Goal: Information Seeking & Learning: Learn about a topic

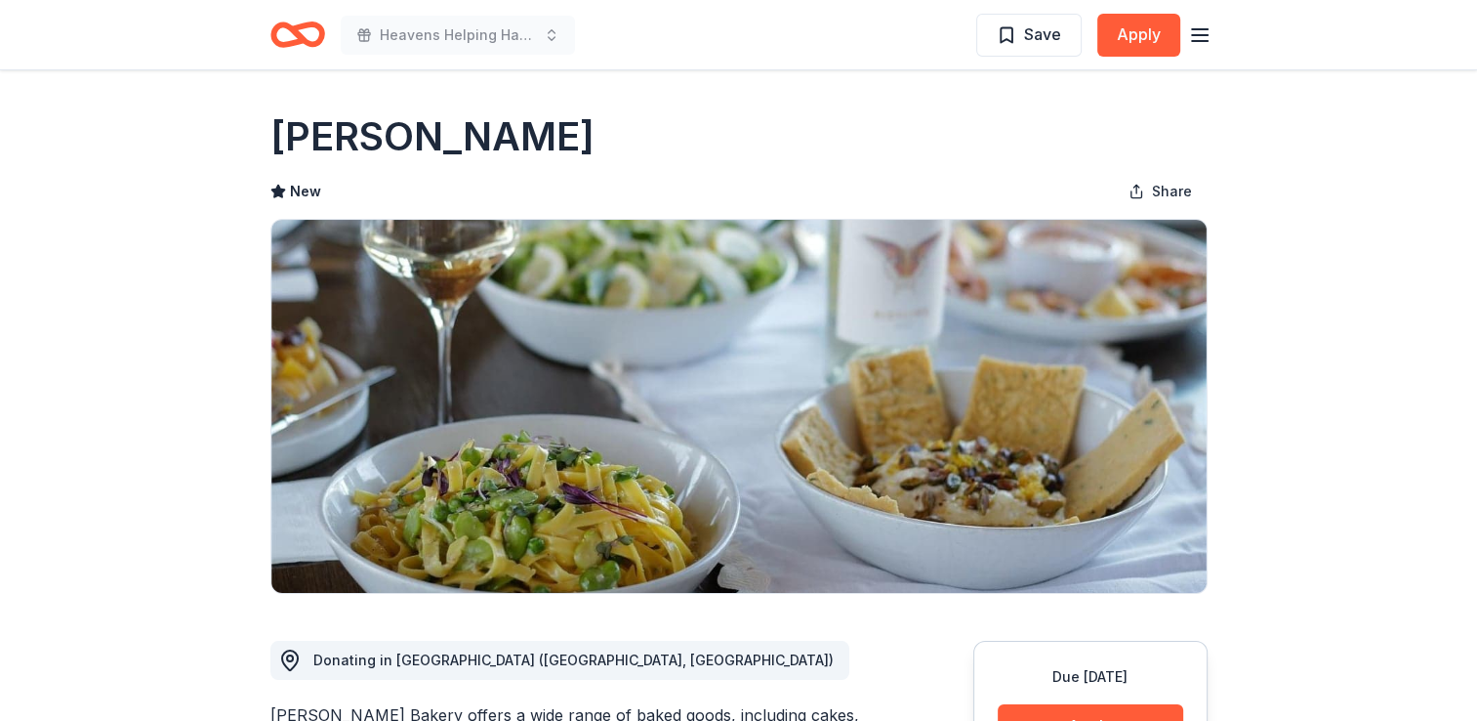
click at [1037, 29] on icon "button" at bounding box center [1199, 34] width 23 height 23
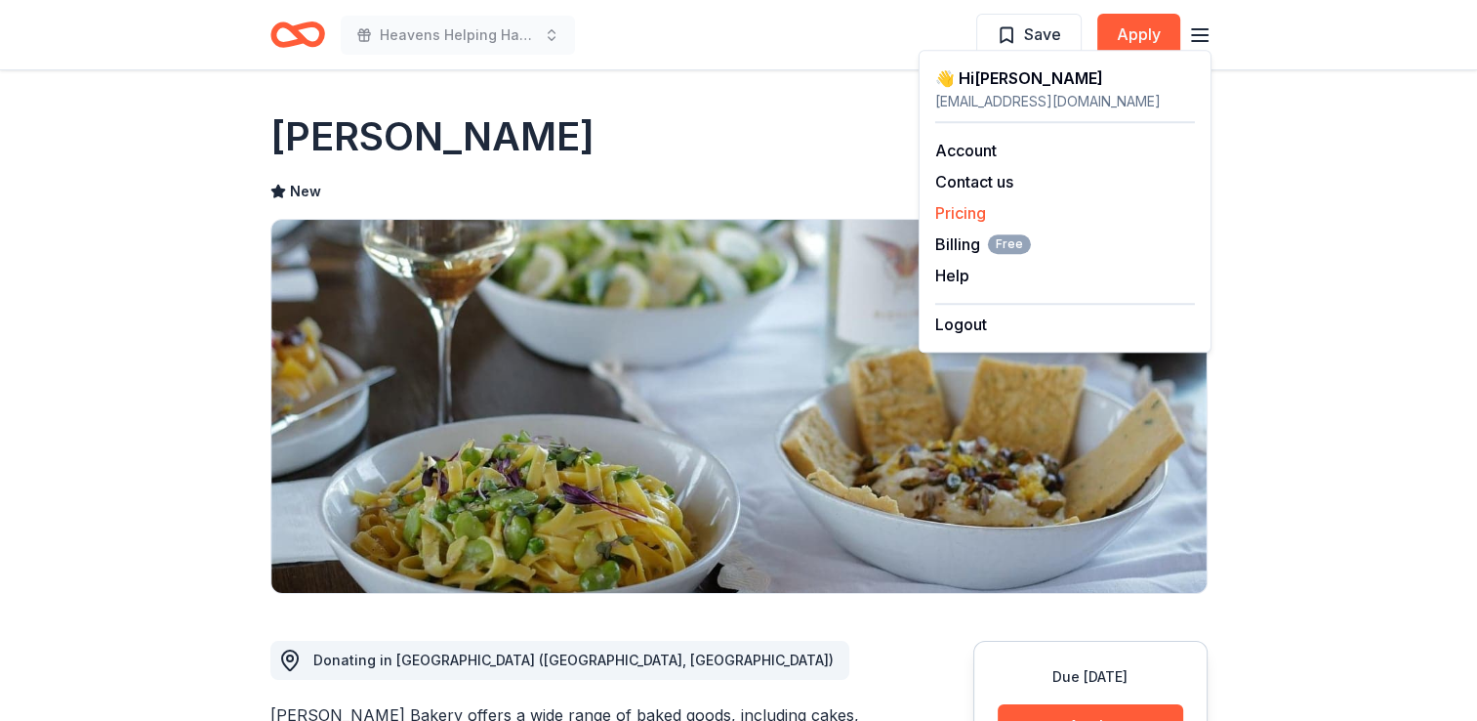
click at [972, 208] on link "Pricing" at bounding box center [960, 213] width 51 height 20
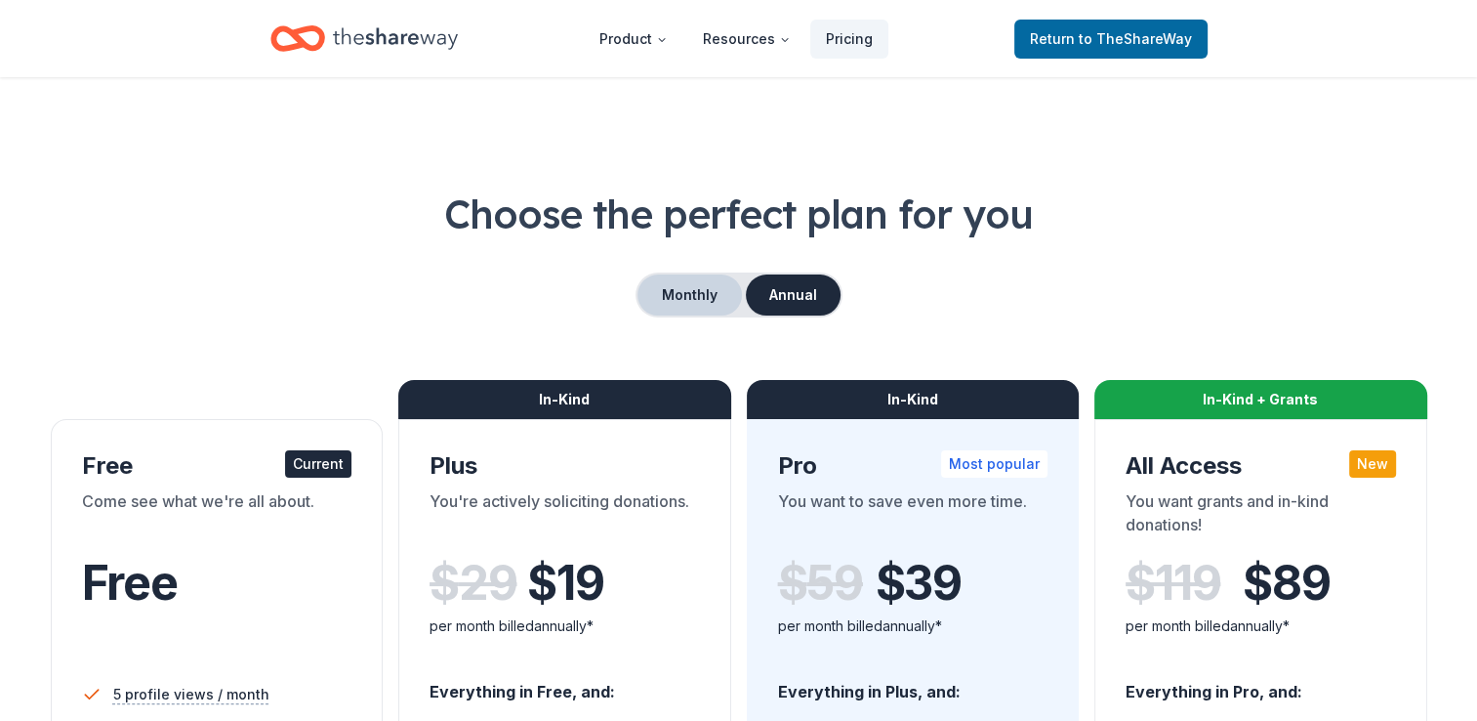
click at [688, 296] on button "Monthly" at bounding box center [690, 294] width 104 height 41
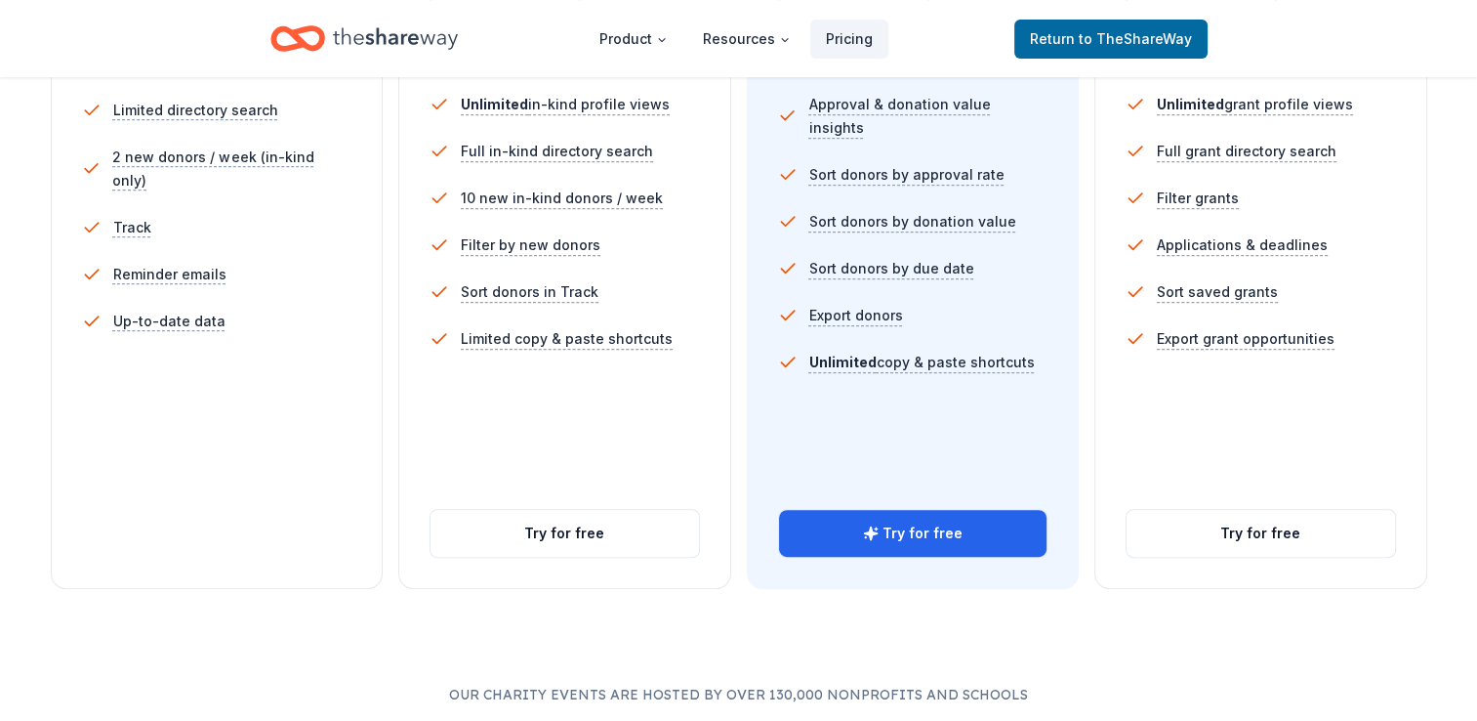
scroll to position [696, 0]
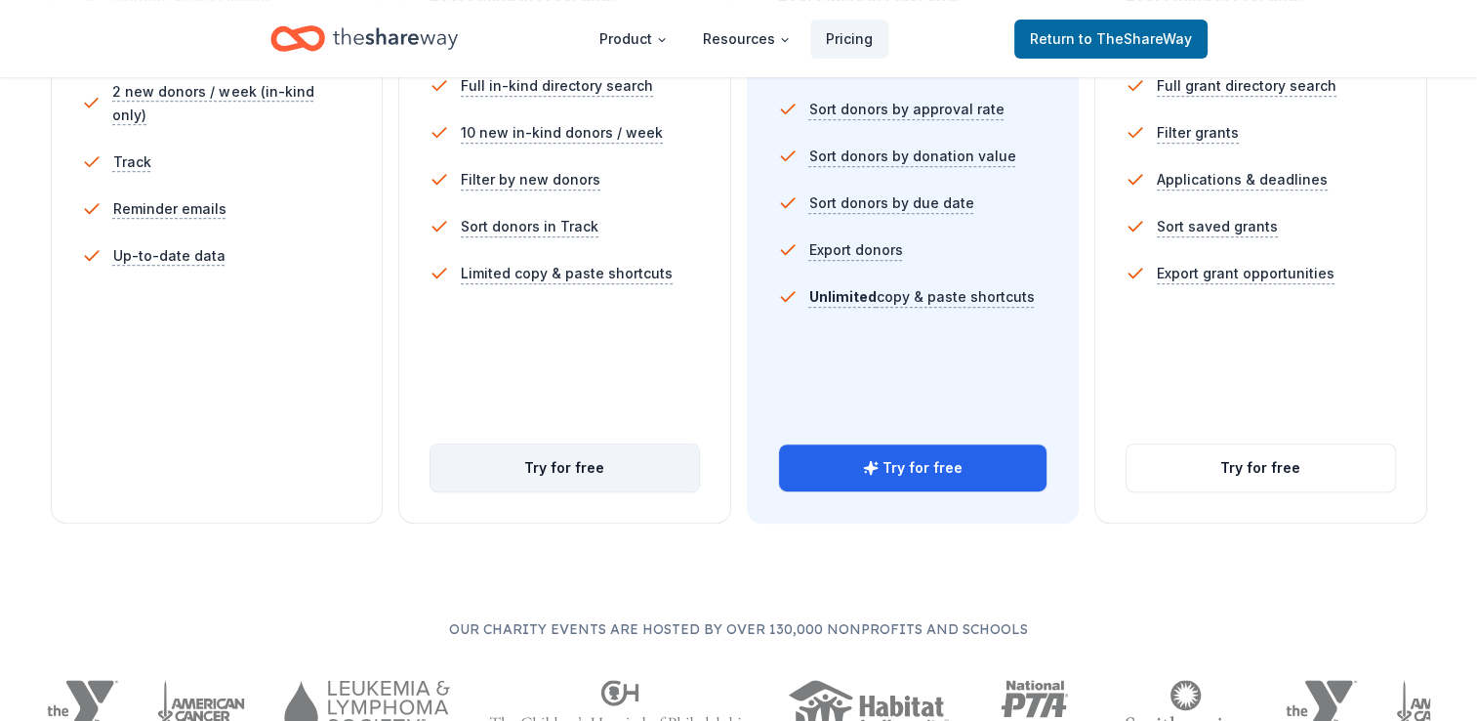
click at [599, 467] on button "Try for free" at bounding box center [565, 467] width 269 height 47
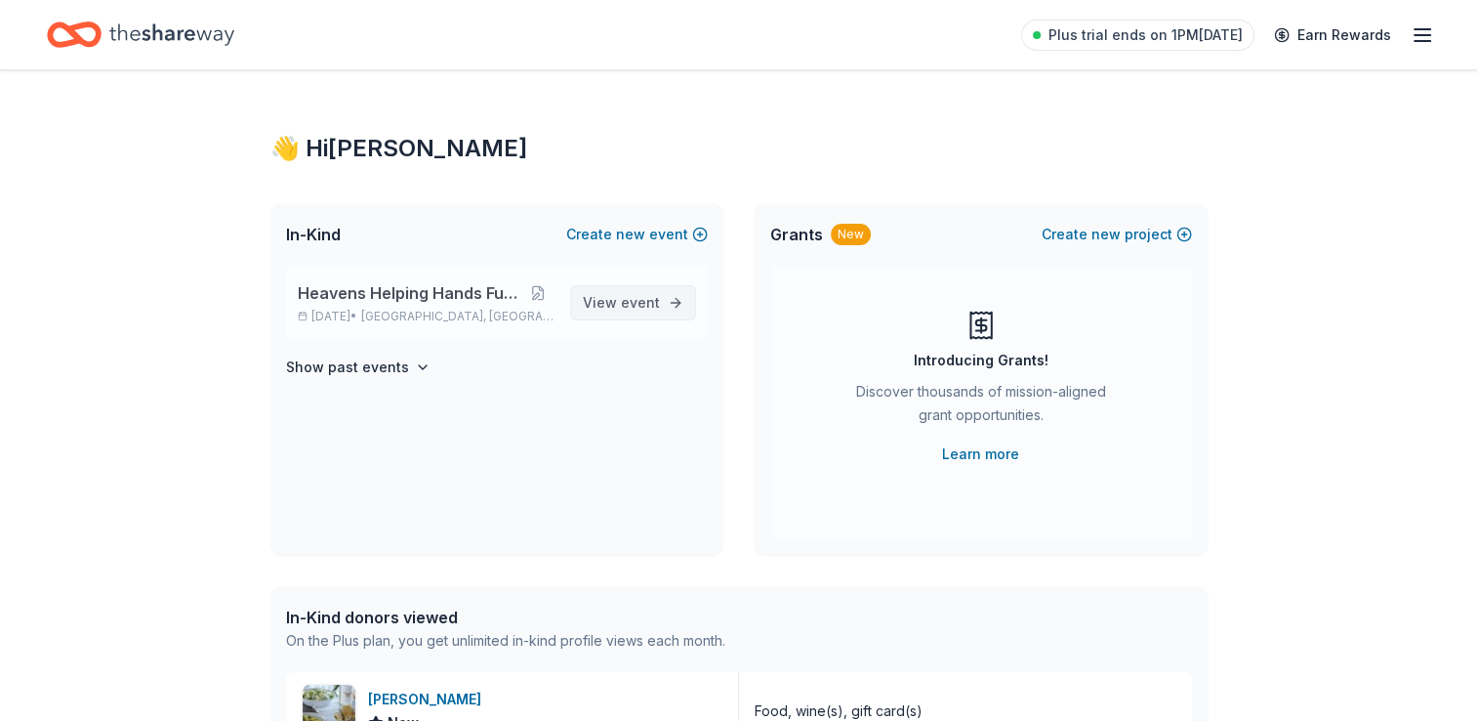
click at [629, 308] on span "event" at bounding box center [640, 302] width 39 height 17
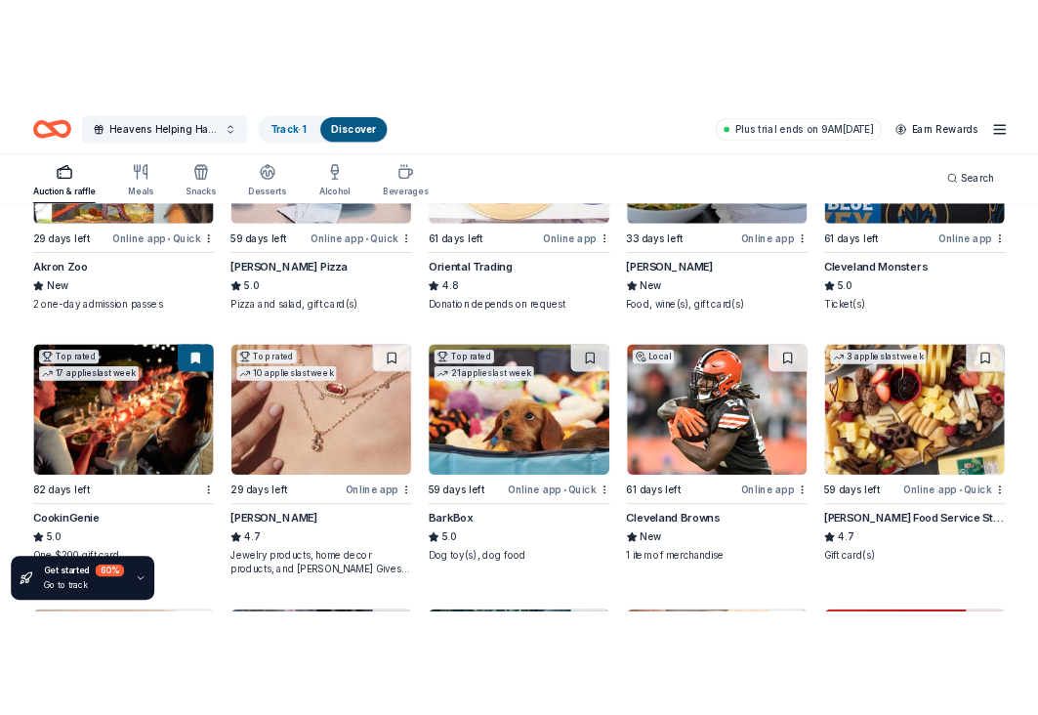
scroll to position [416, 0]
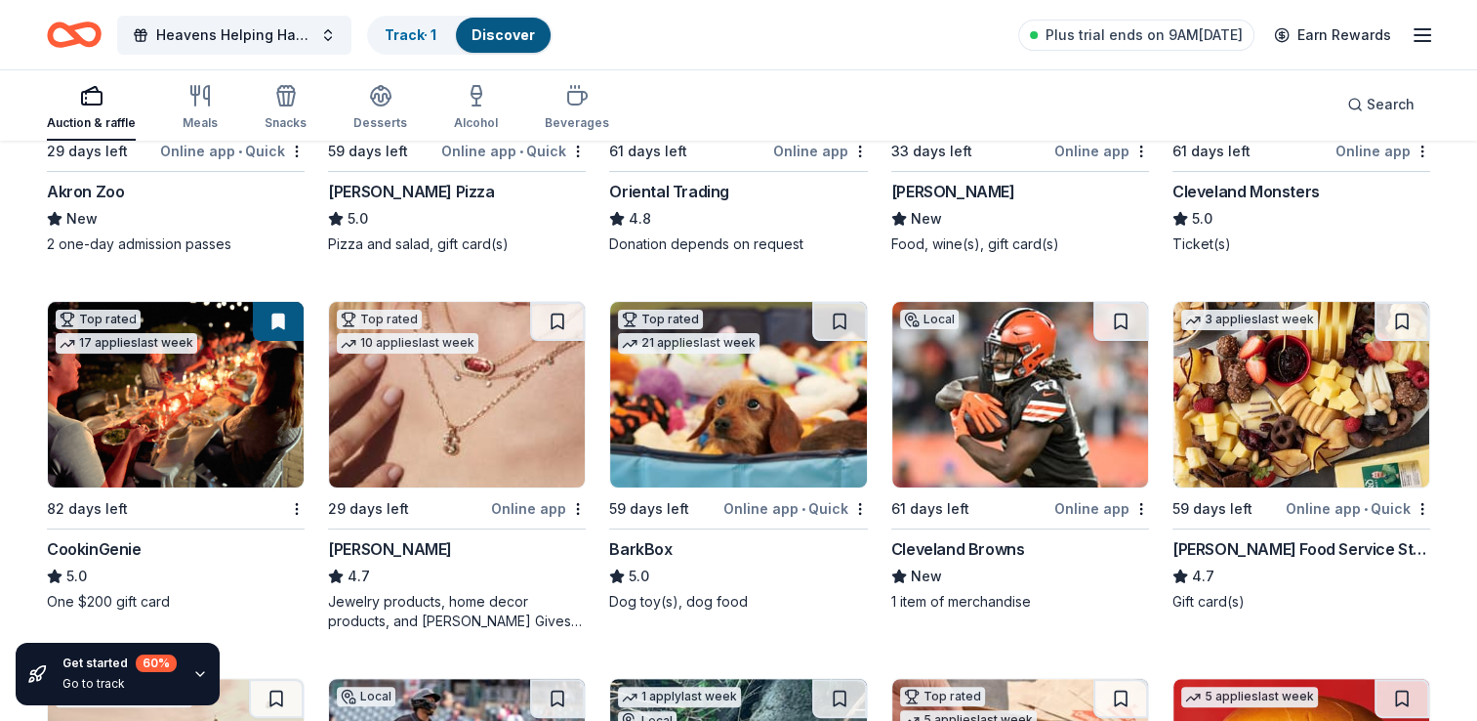
click at [756, 458] on img at bounding box center [738, 395] width 256 height 186
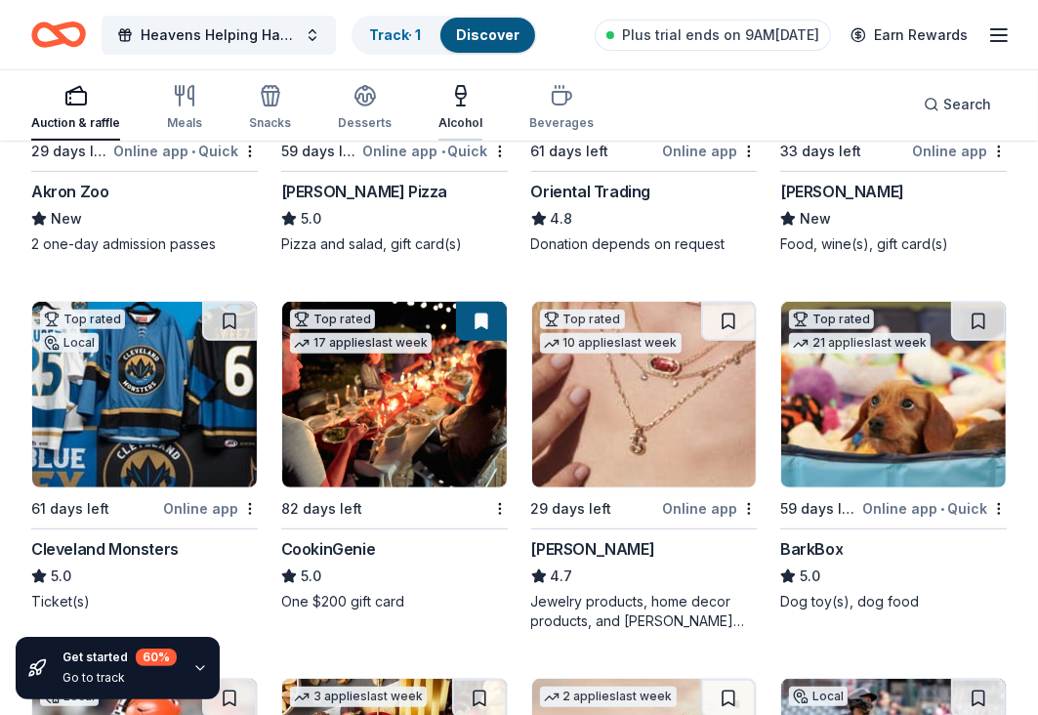
click at [458, 105] on icon "button" at bounding box center [461, 105] width 8 height 0
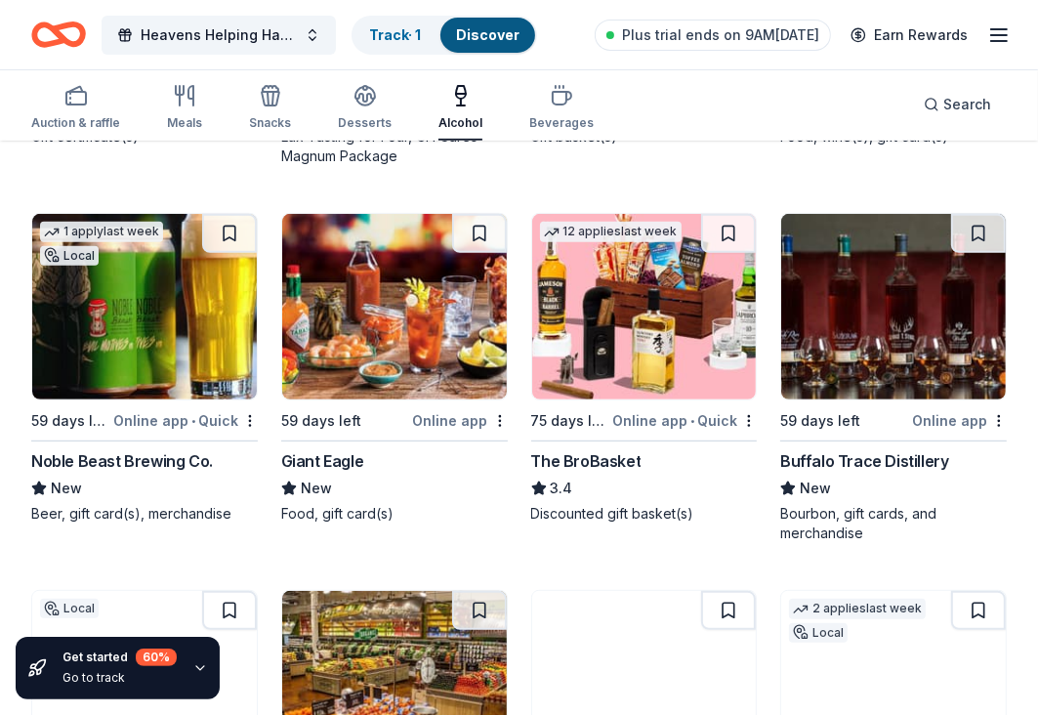
scroll to position [534, 0]
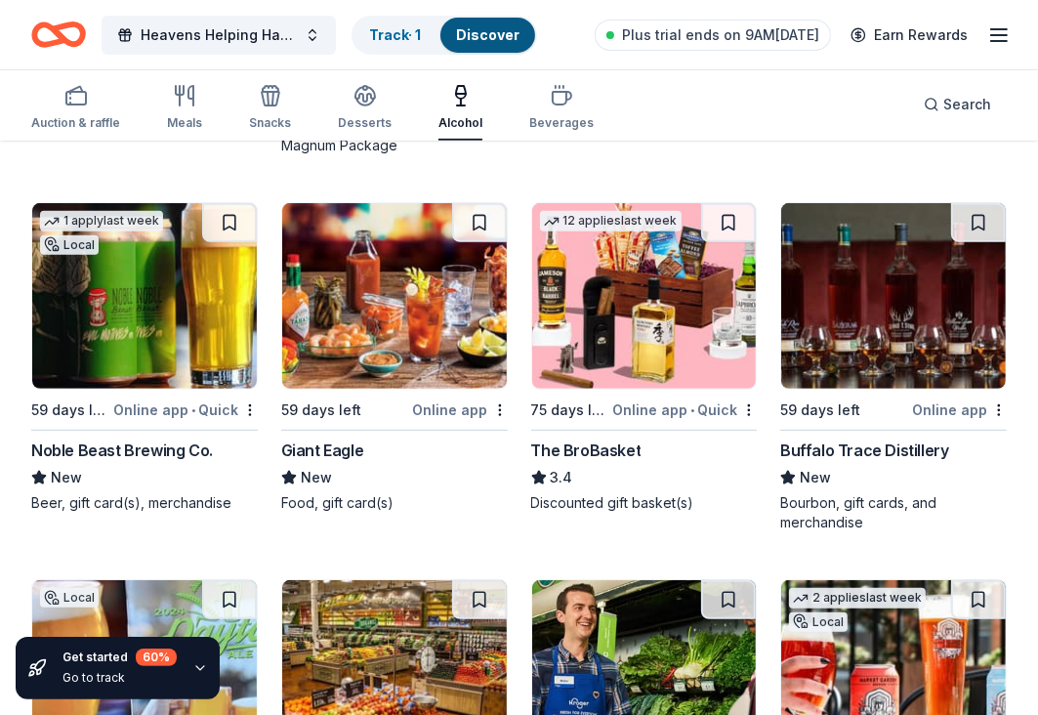
click at [104, 449] on div "Noble Beast Brewing Co." at bounding box center [122, 449] width 182 height 23
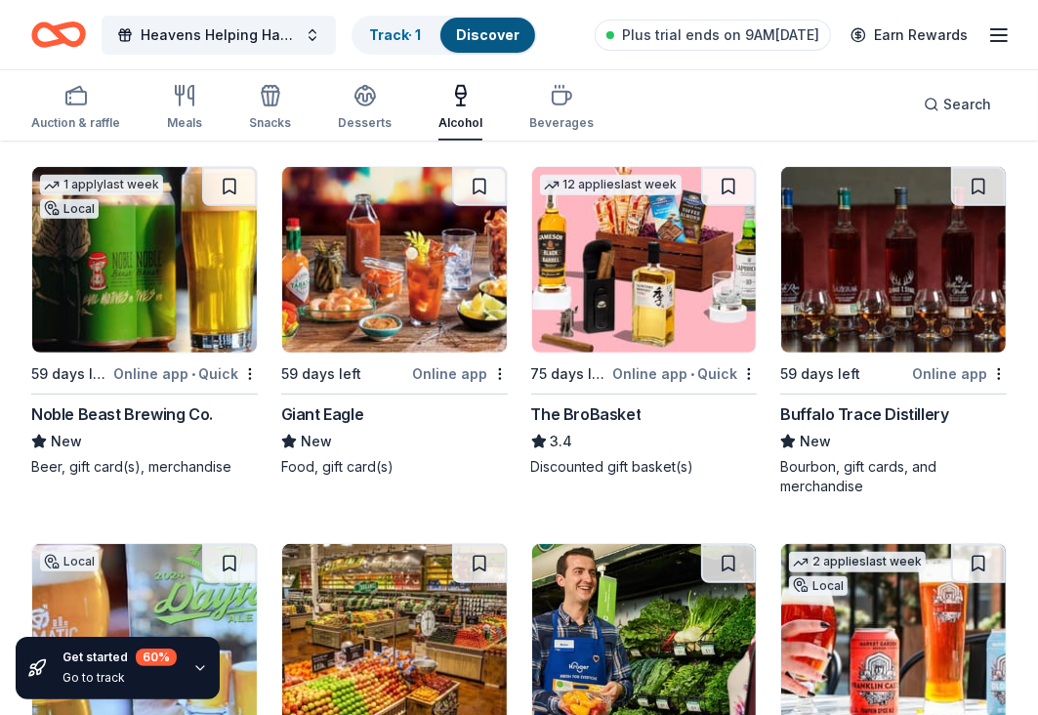
scroll to position [584, 0]
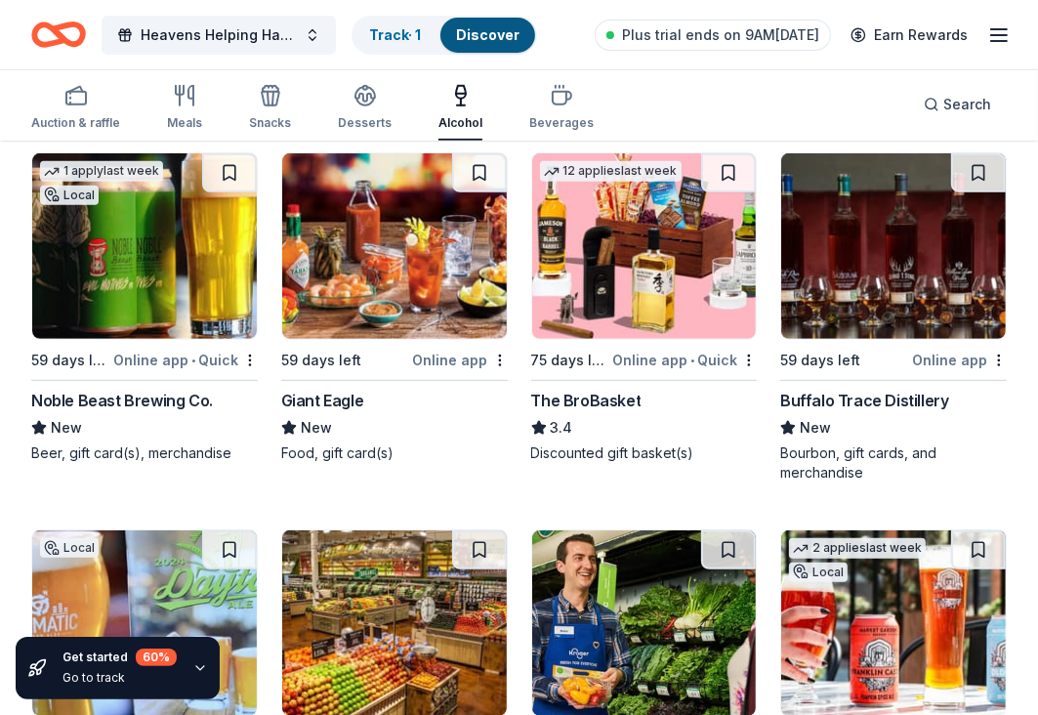
click at [862, 393] on div "Buffalo Trace Distillery" at bounding box center [864, 400] width 168 height 23
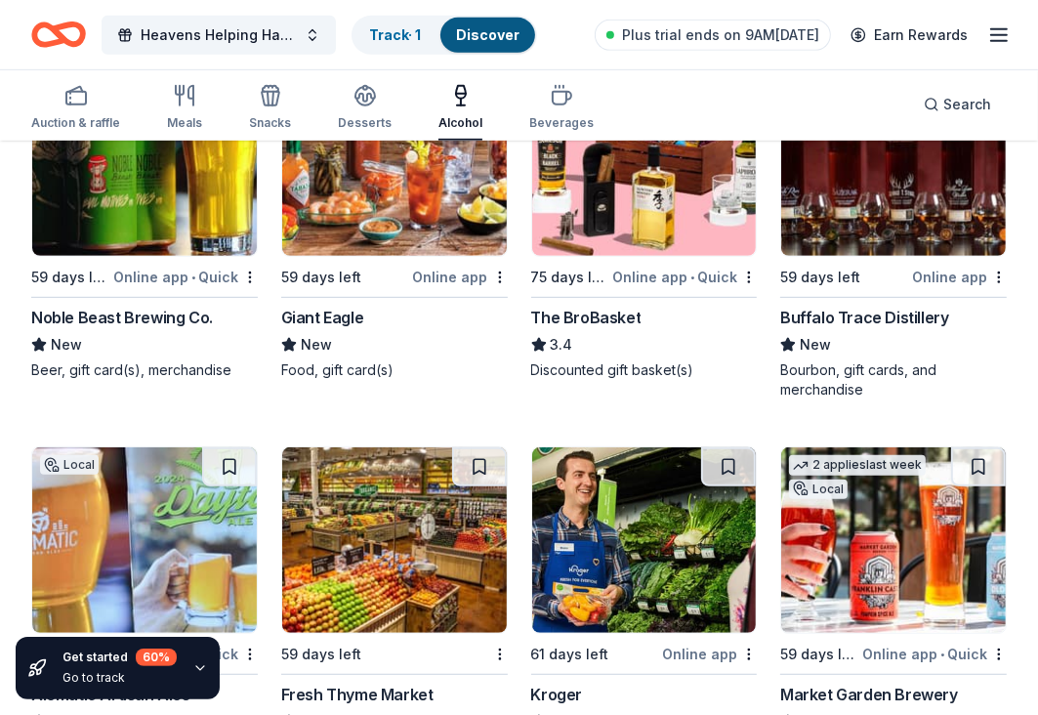
scroll to position [652, 0]
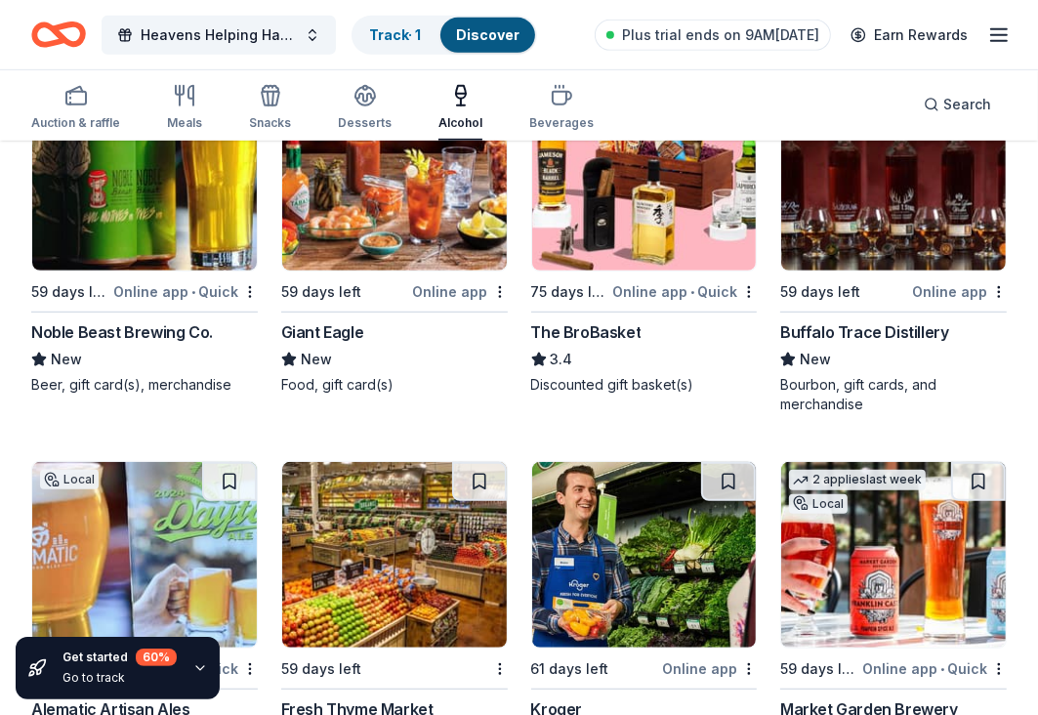
click at [408, 226] on img at bounding box center [394, 178] width 225 height 186
click at [74, 101] on icon "button" at bounding box center [75, 95] width 23 height 23
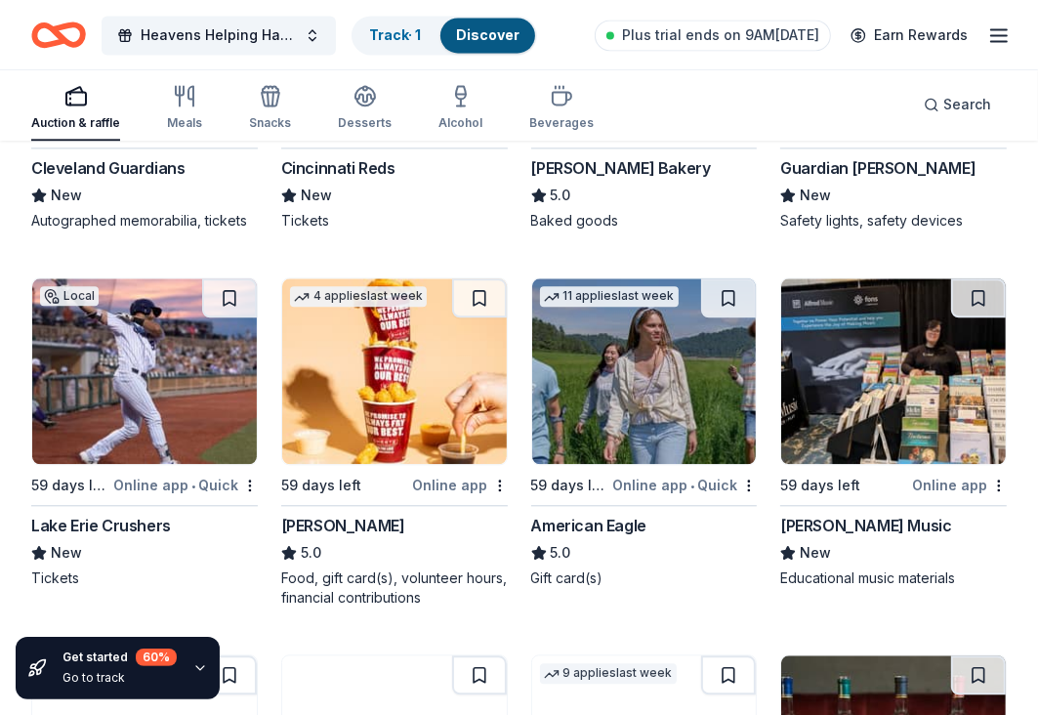
scroll to position [3068, 0]
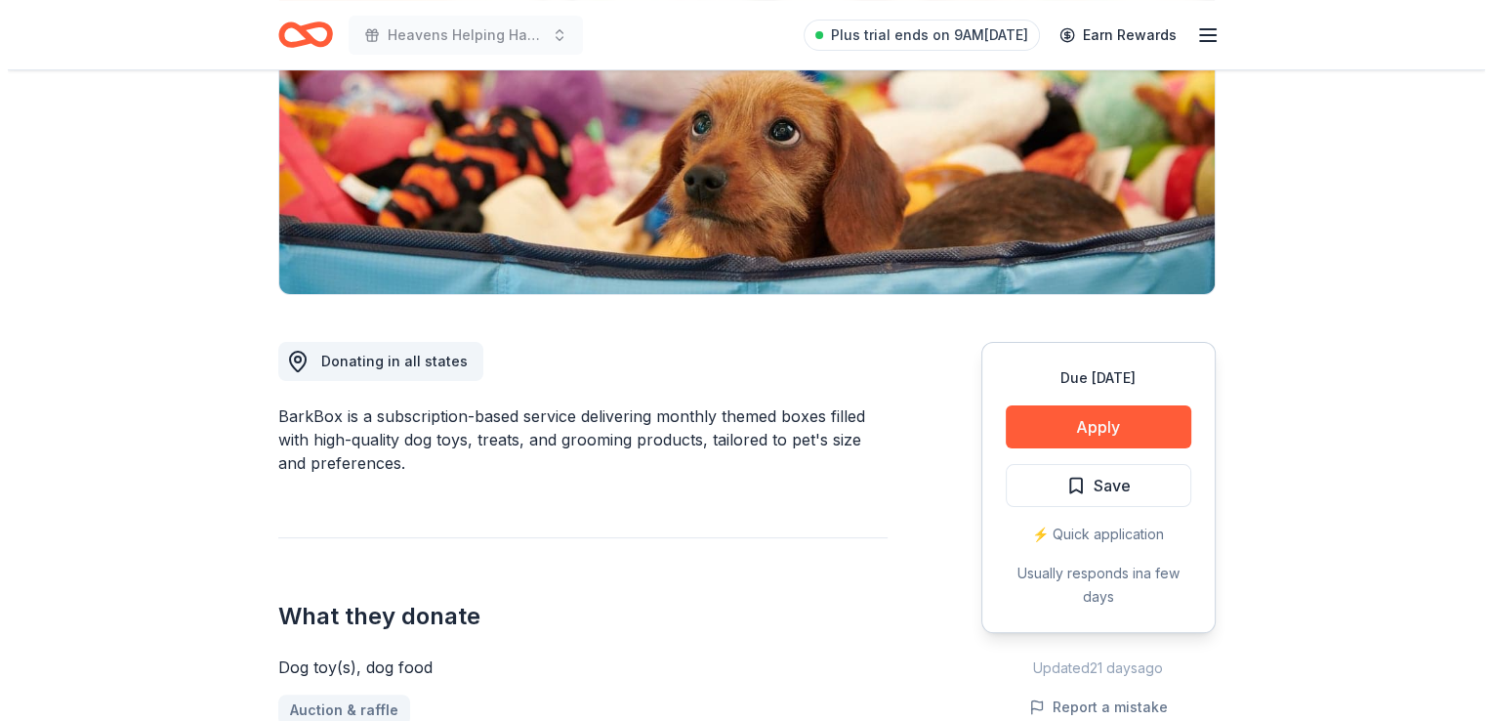
scroll to position [455, 0]
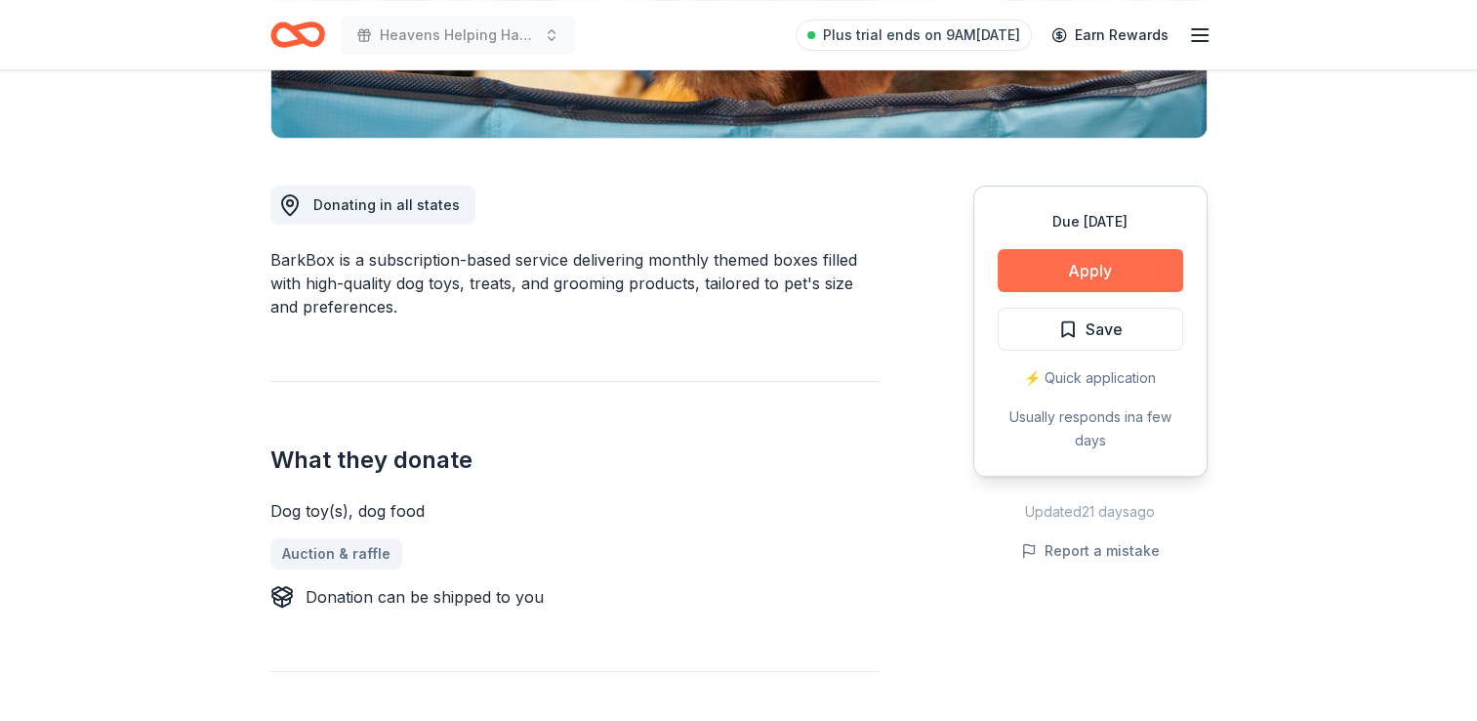
click at [1082, 271] on button "Apply" at bounding box center [1091, 270] width 186 height 43
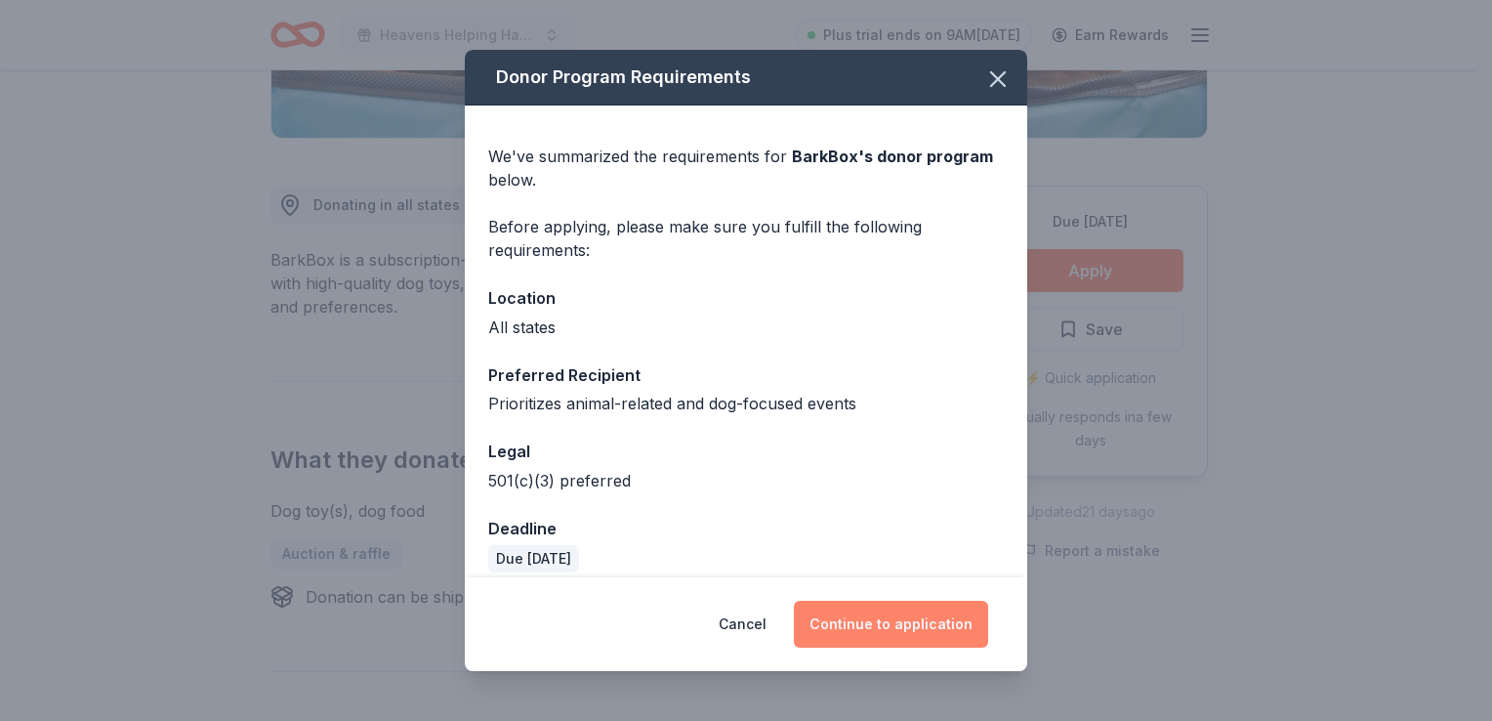
click at [914, 617] on button "Continue to application" at bounding box center [891, 623] width 194 height 47
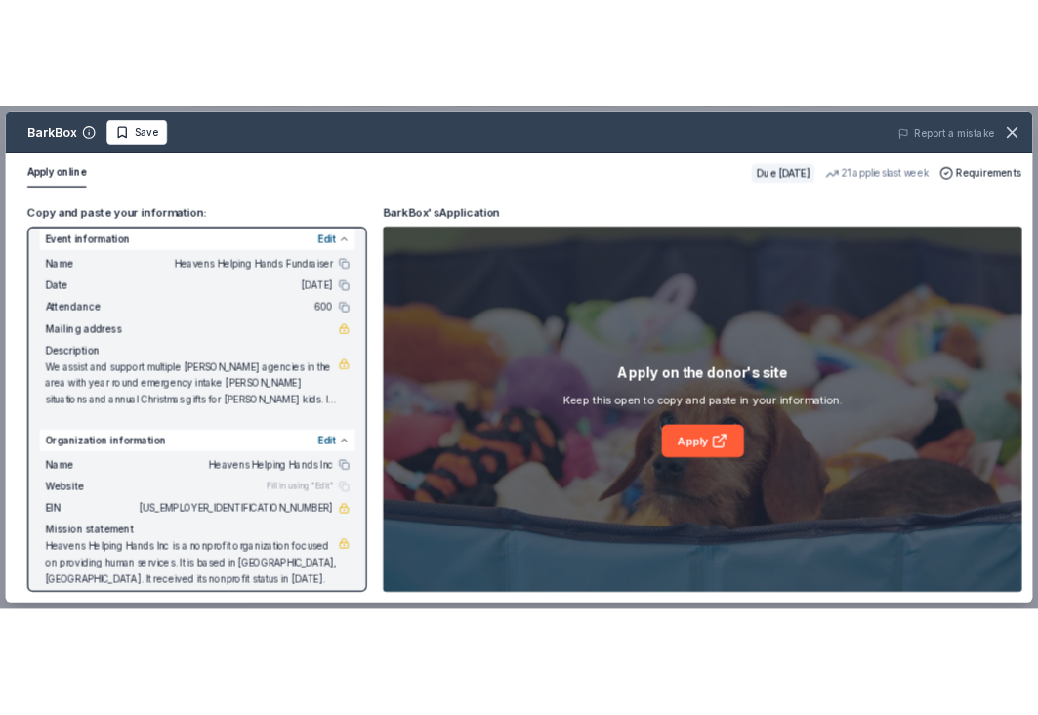
scroll to position [32, 0]
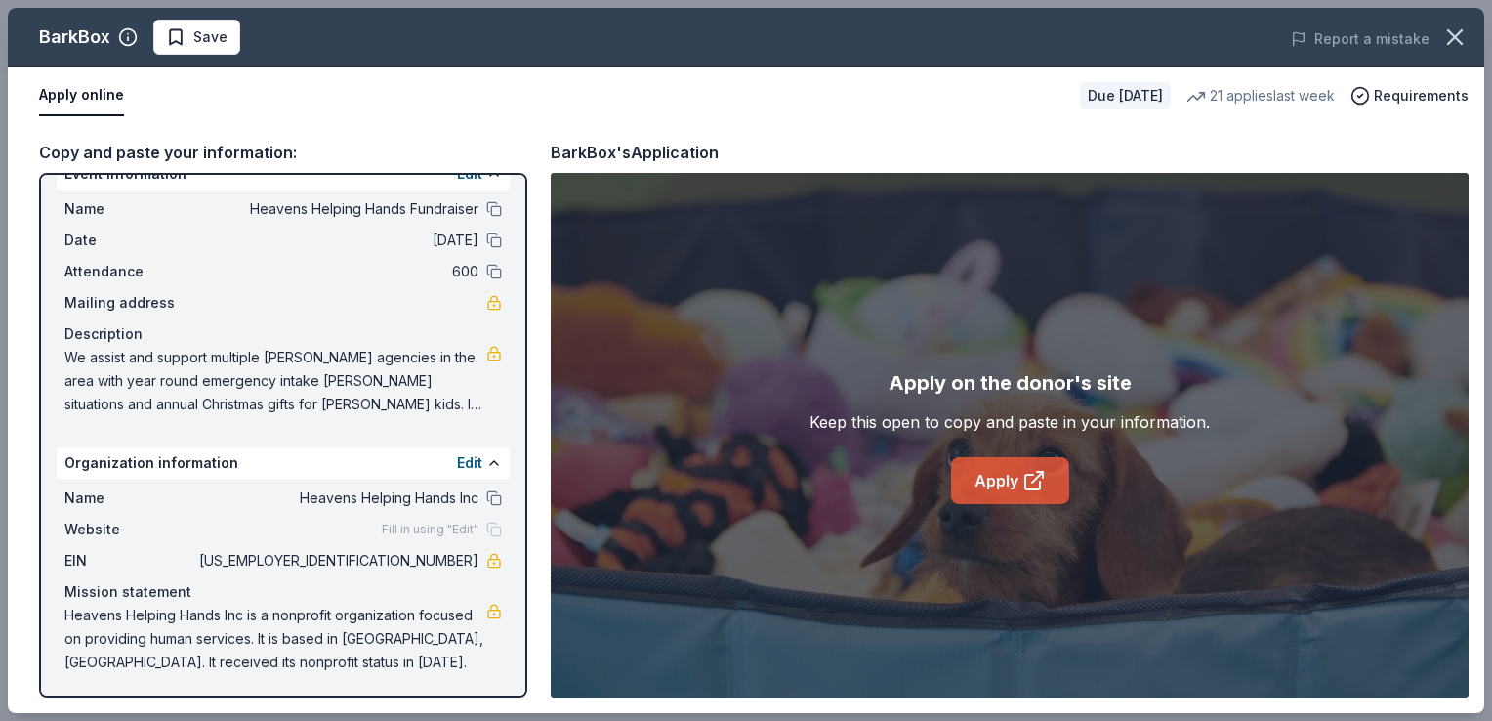
click at [1020, 500] on link "Apply" at bounding box center [1010, 480] width 118 height 47
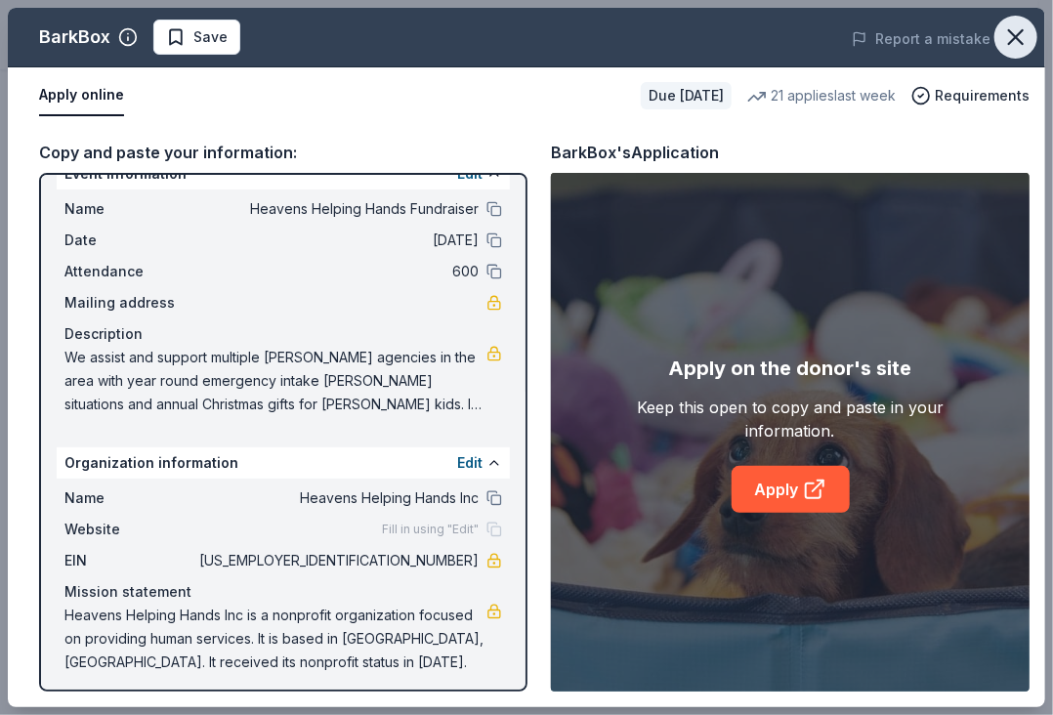
click at [1014, 42] on icon "button" at bounding box center [1015, 36] width 27 height 27
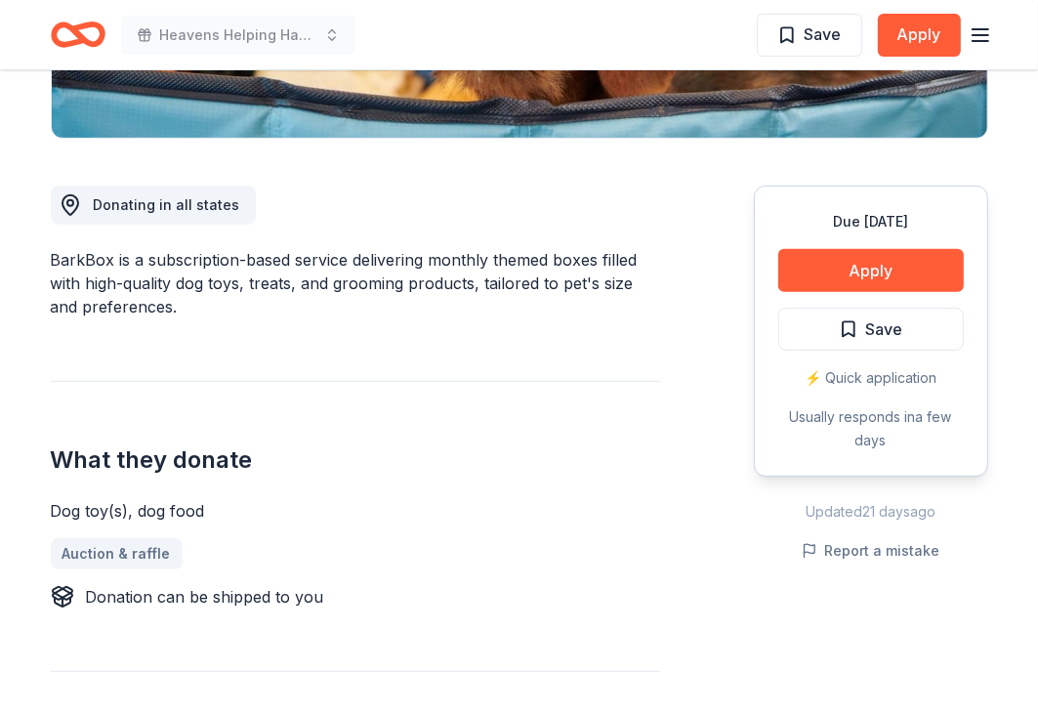
scroll to position [0, 0]
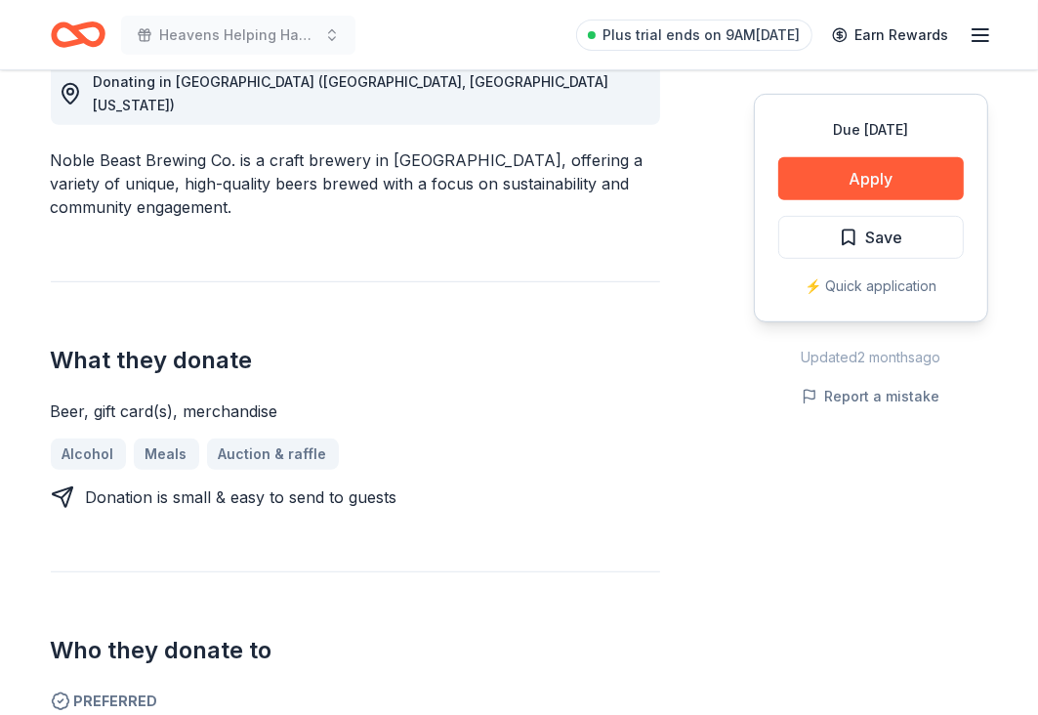
scroll to position [586, 0]
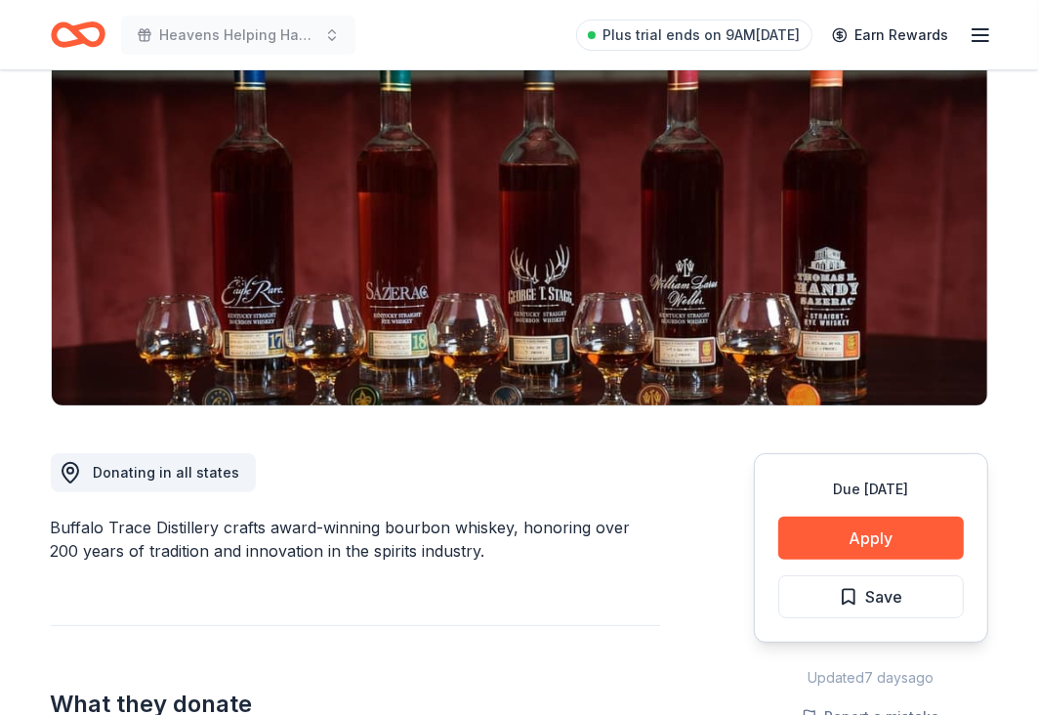
scroll to position [215, 0]
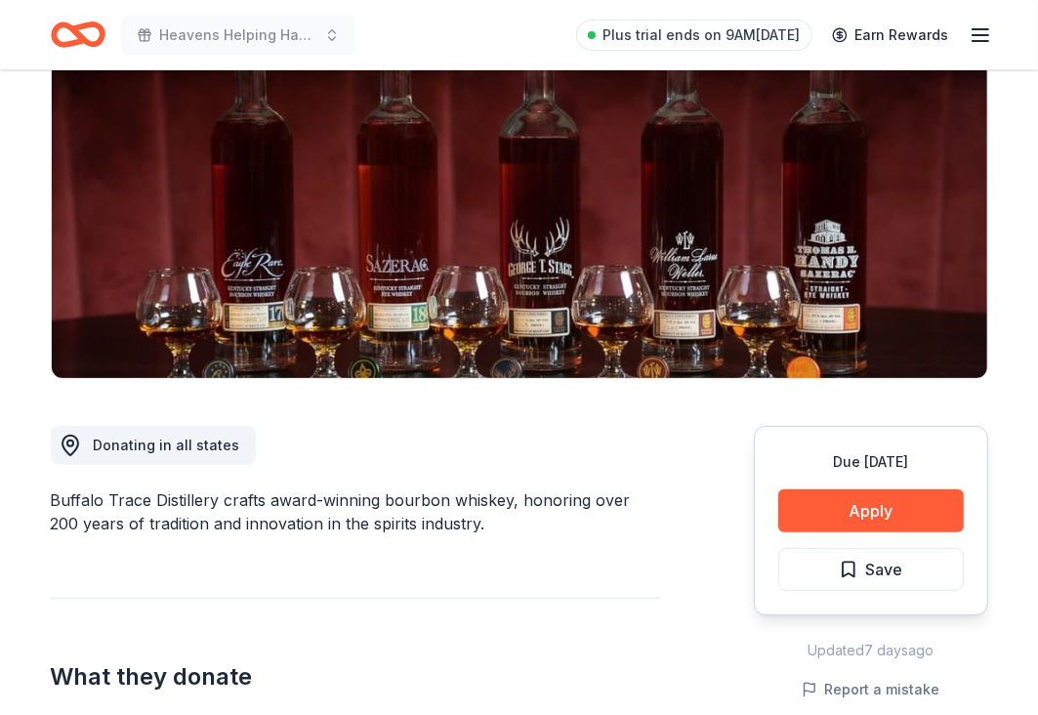
click at [536, 662] on h2 "What they donate" at bounding box center [355, 676] width 609 height 31
